Goal: Task Accomplishment & Management: Manage account settings

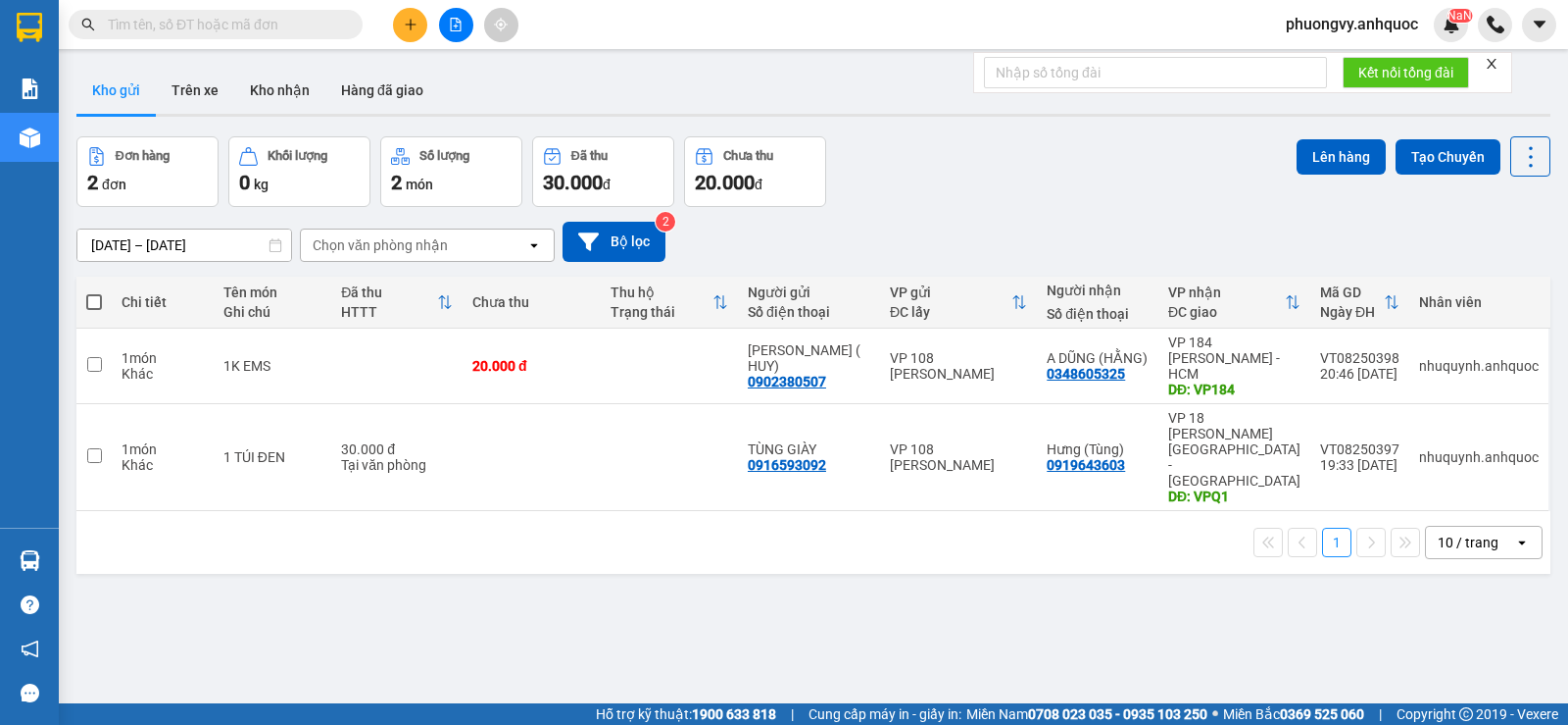
click at [1331, 30] on span "phuongvy.anhquoc" at bounding box center [1352, 24] width 164 height 25
click at [1331, 58] on span "Đăng xuất" at bounding box center [1360, 61] width 125 height 22
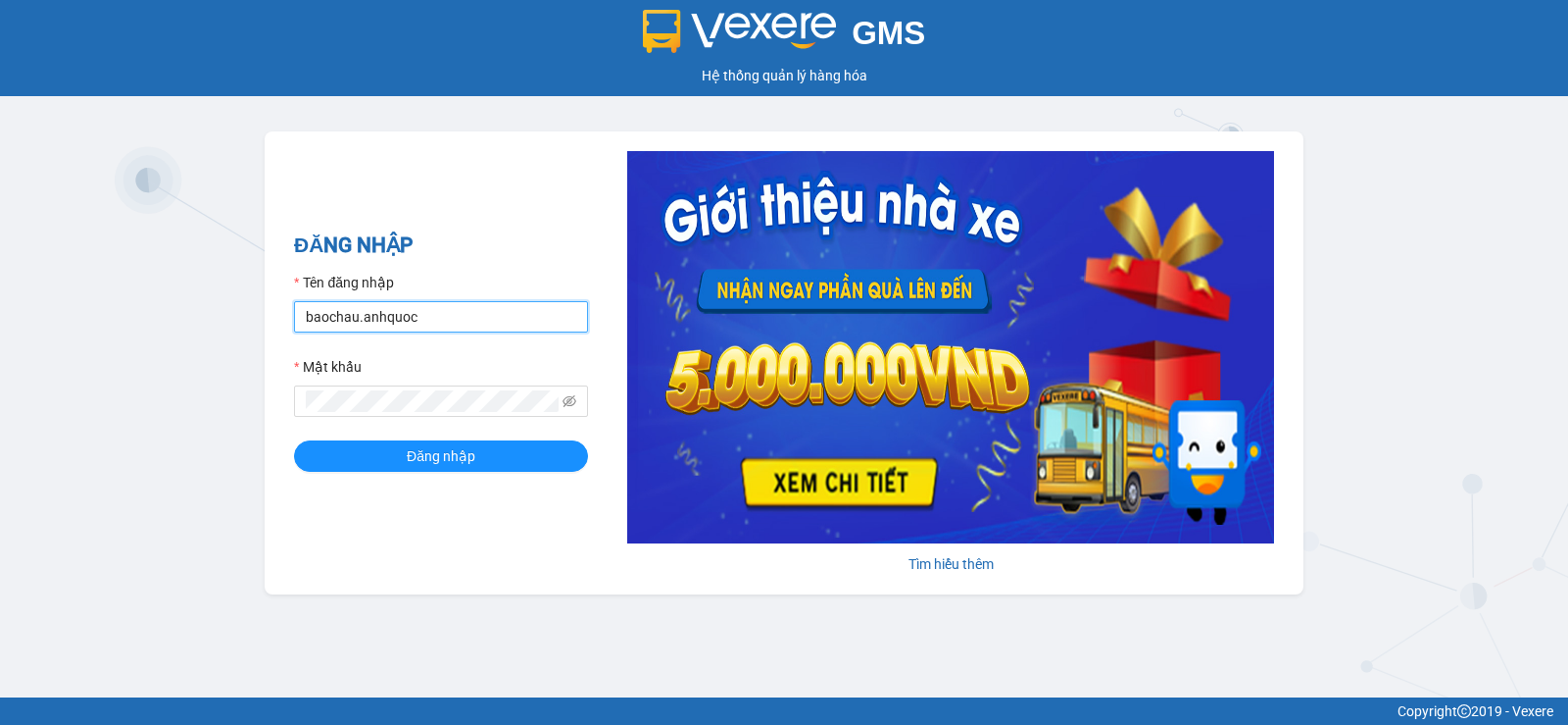
click at [539, 317] on input "baochau.anhquoc" at bounding box center [441, 316] width 294 height 31
type input "baongoc.anhquoc"
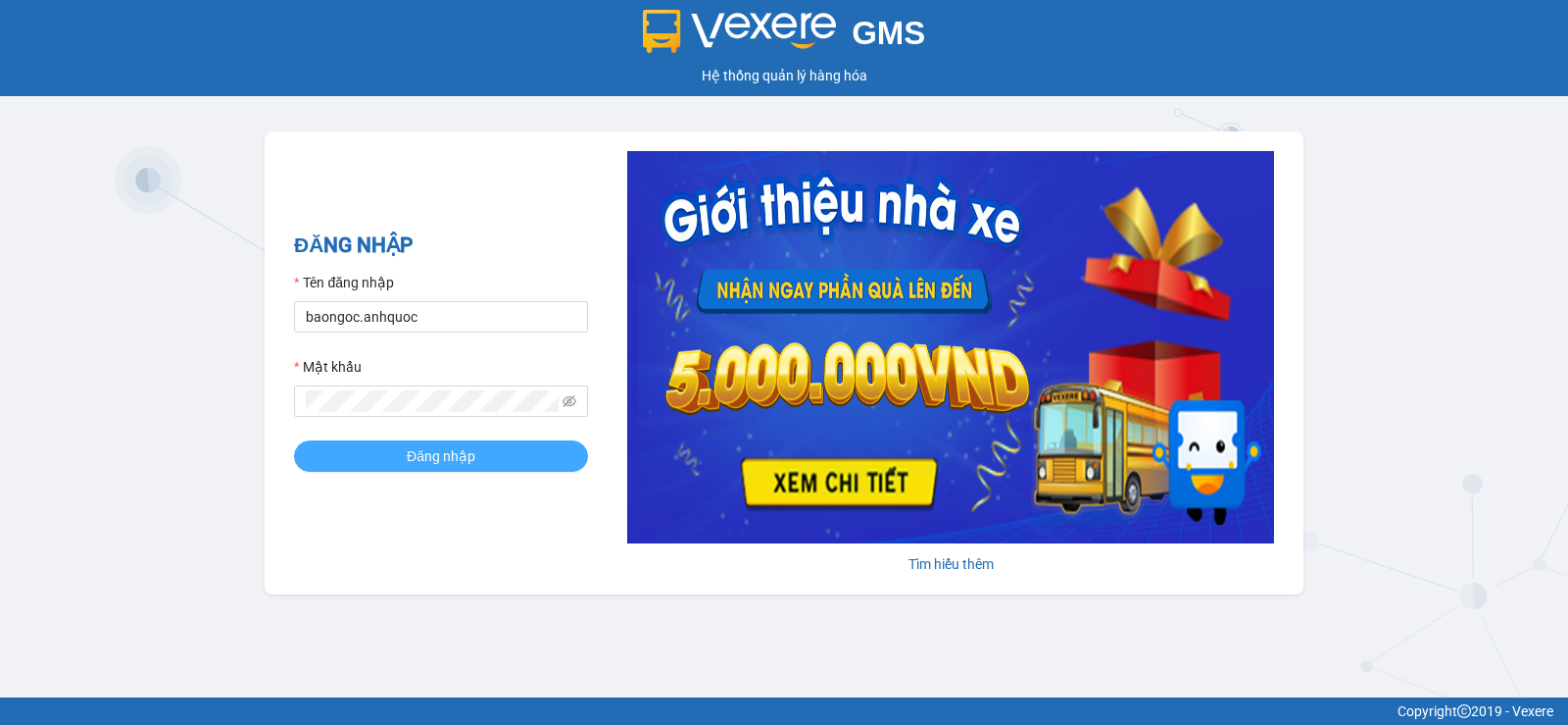
click at [477, 452] on button "Đăng nhập" at bounding box center [441, 455] width 294 height 31
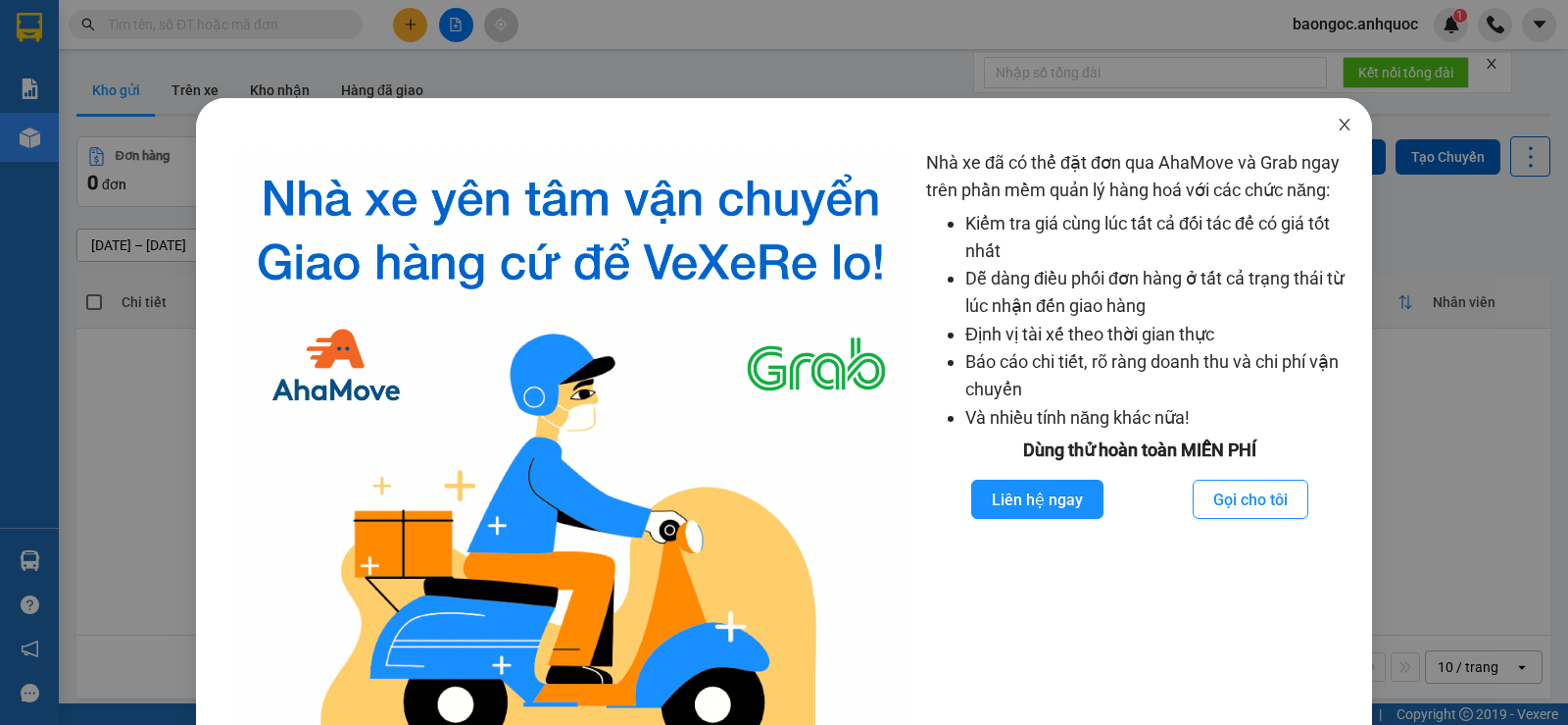
click at [1337, 118] on icon "close" at bounding box center [1345, 125] width 16 height 16
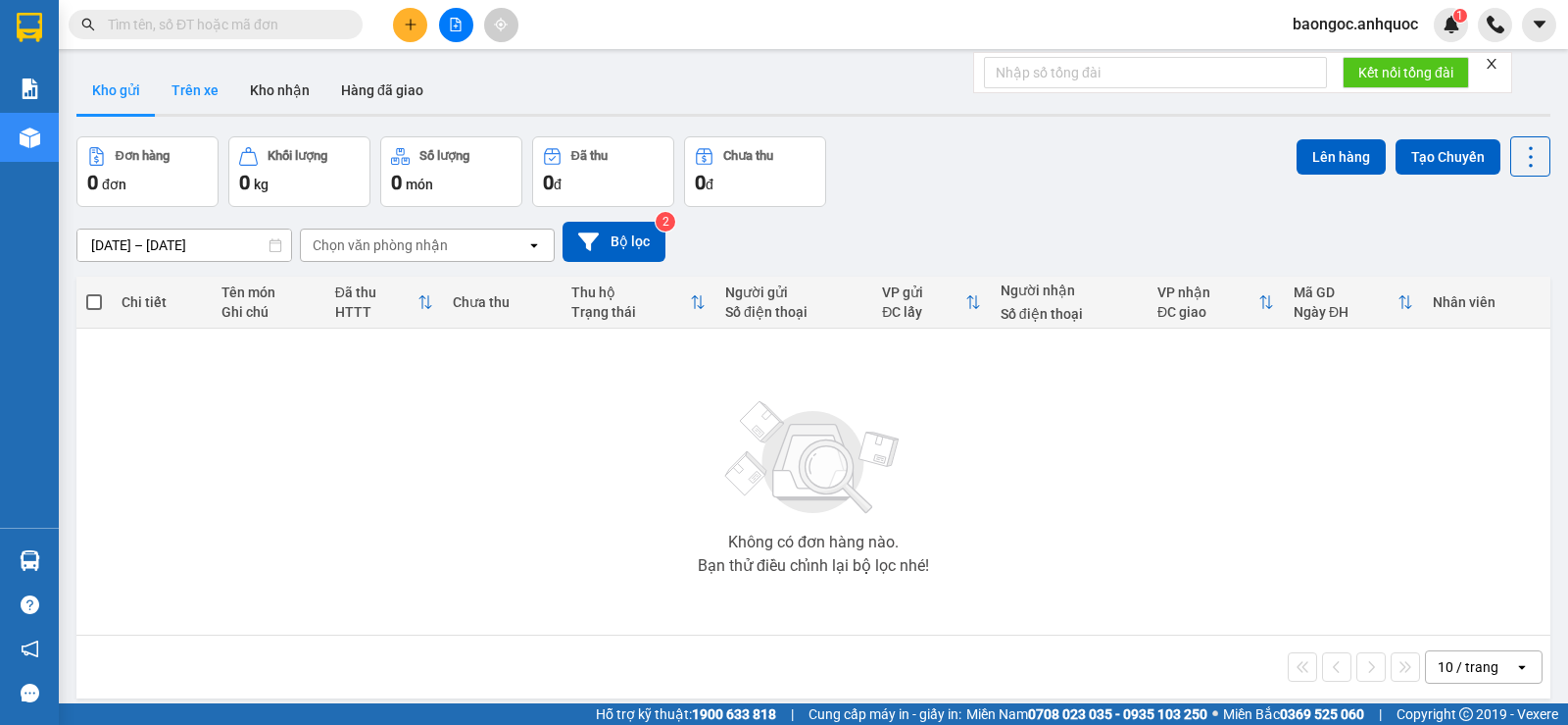
click at [183, 84] on button "Trên xe" at bounding box center [195, 90] width 78 height 47
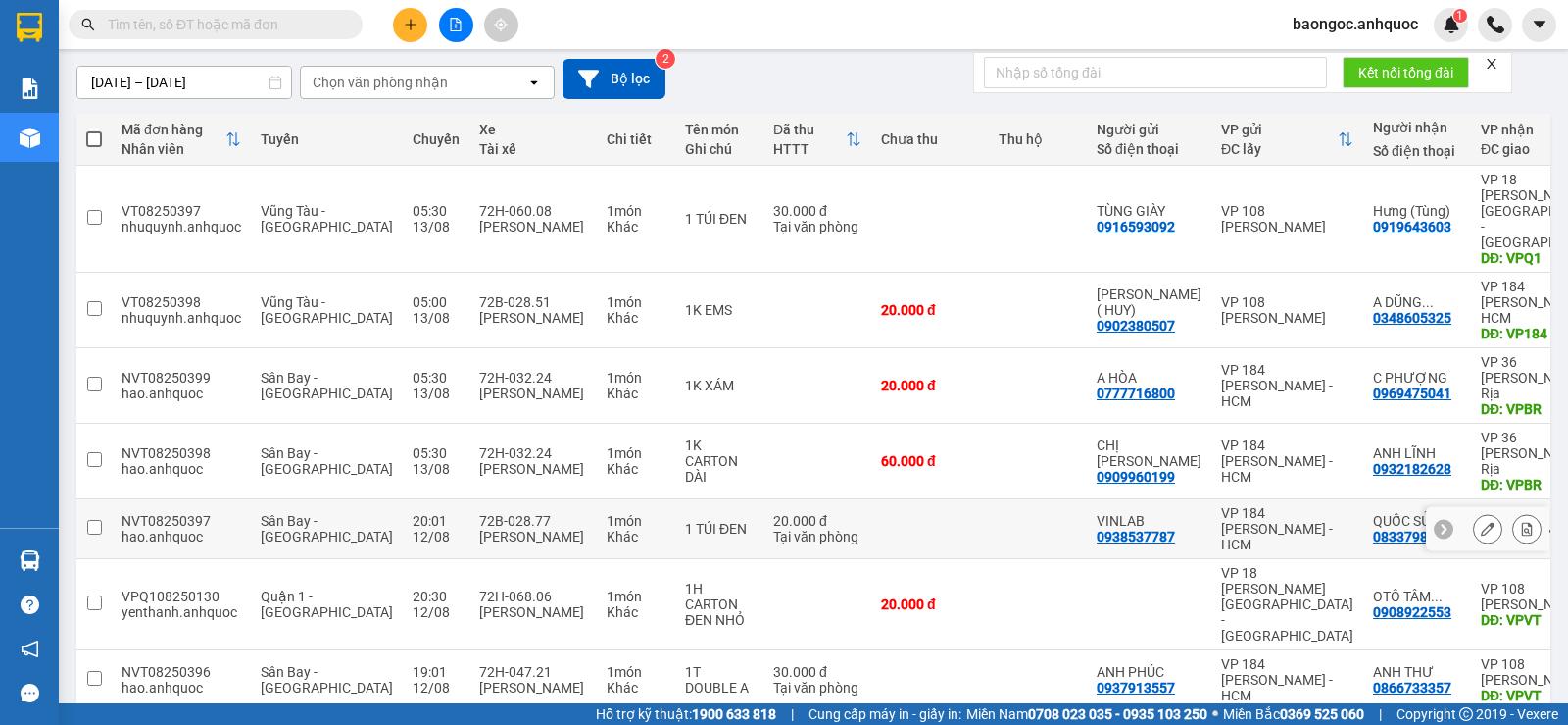
scroll to position [196, 0]
